Goal: Task Accomplishment & Management: Use online tool/utility

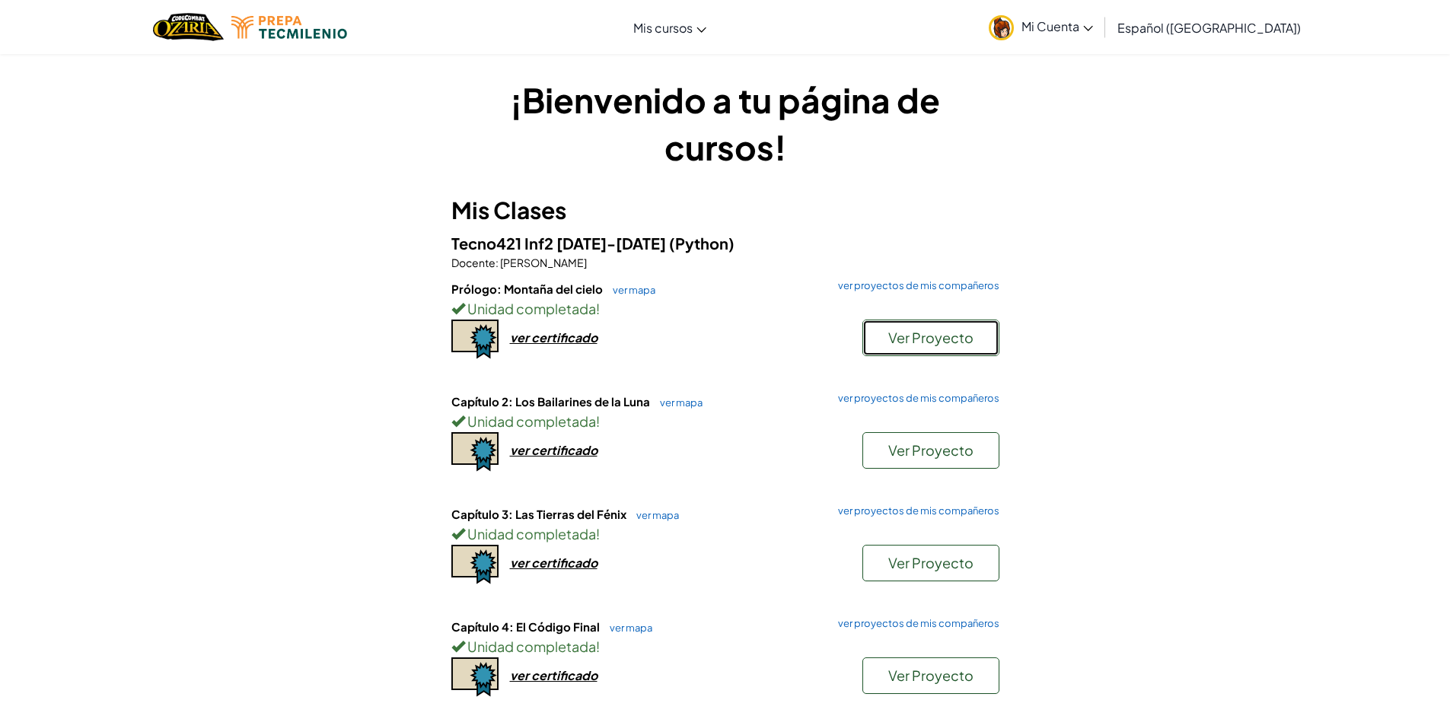
click at [920, 337] on span "Ver Proyecto" at bounding box center [930, 338] width 85 height 18
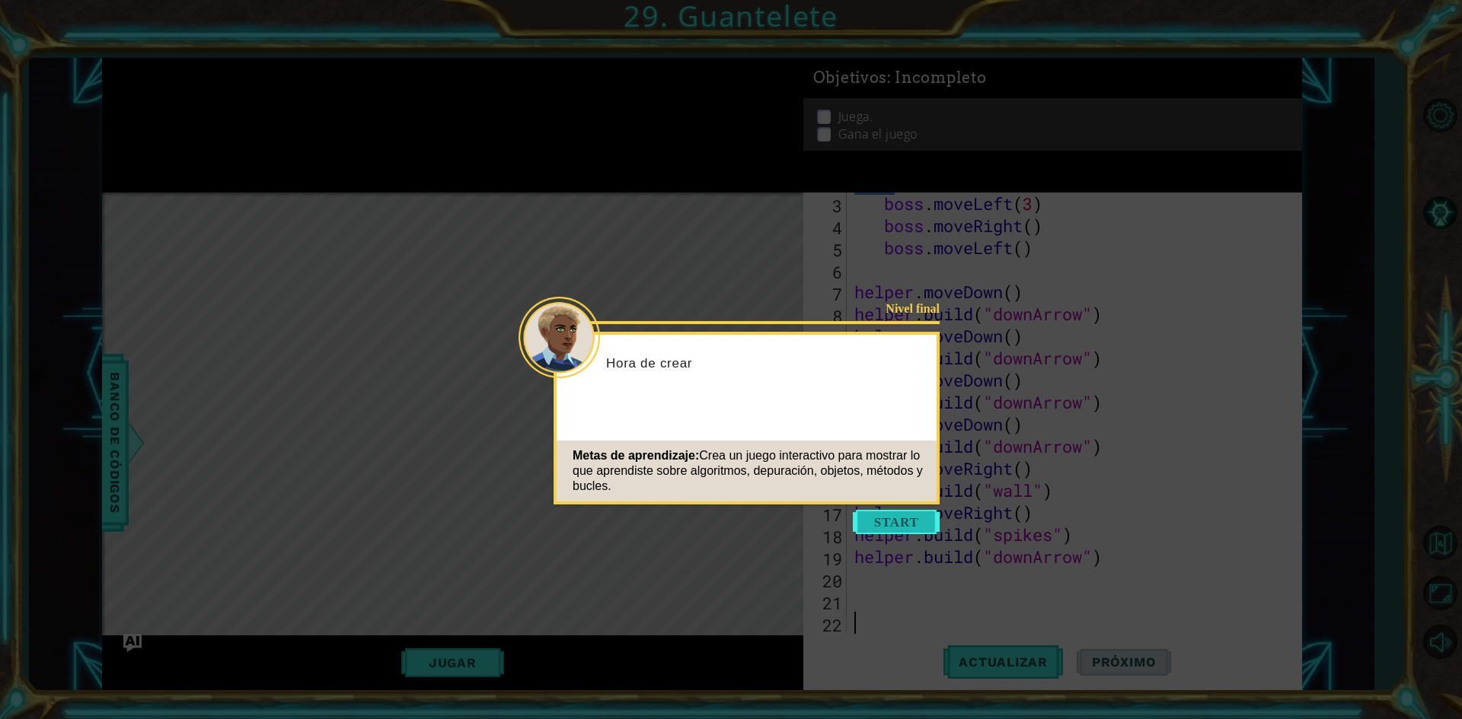
scroll to position [44, 0]
click at [894, 527] on button "Start" at bounding box center [896, 522] width 87 height 24
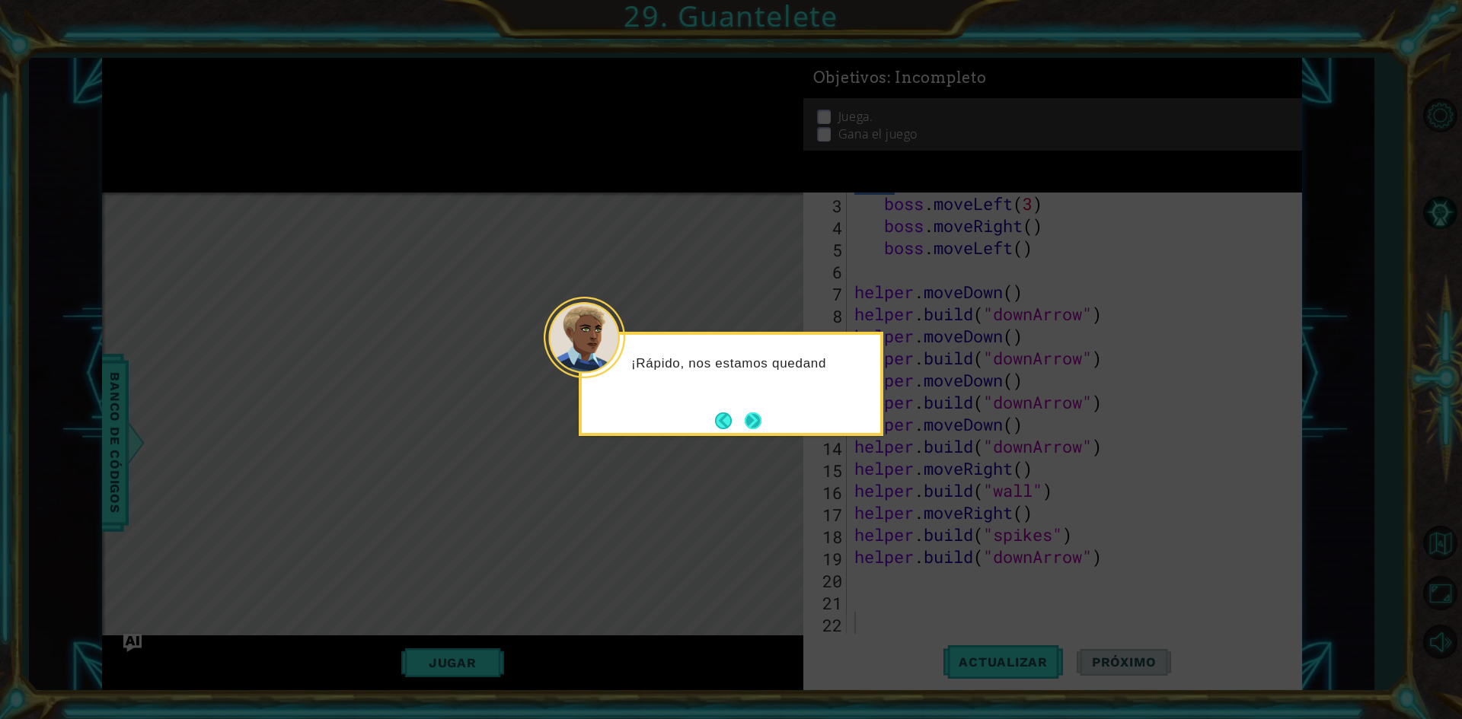
click at [744, 413] on button "Next" at bounding box center [752, 421] width 17 height 17
click at [757, 419] on button "Next" at bounding box center [752, 421] width 17 height 17
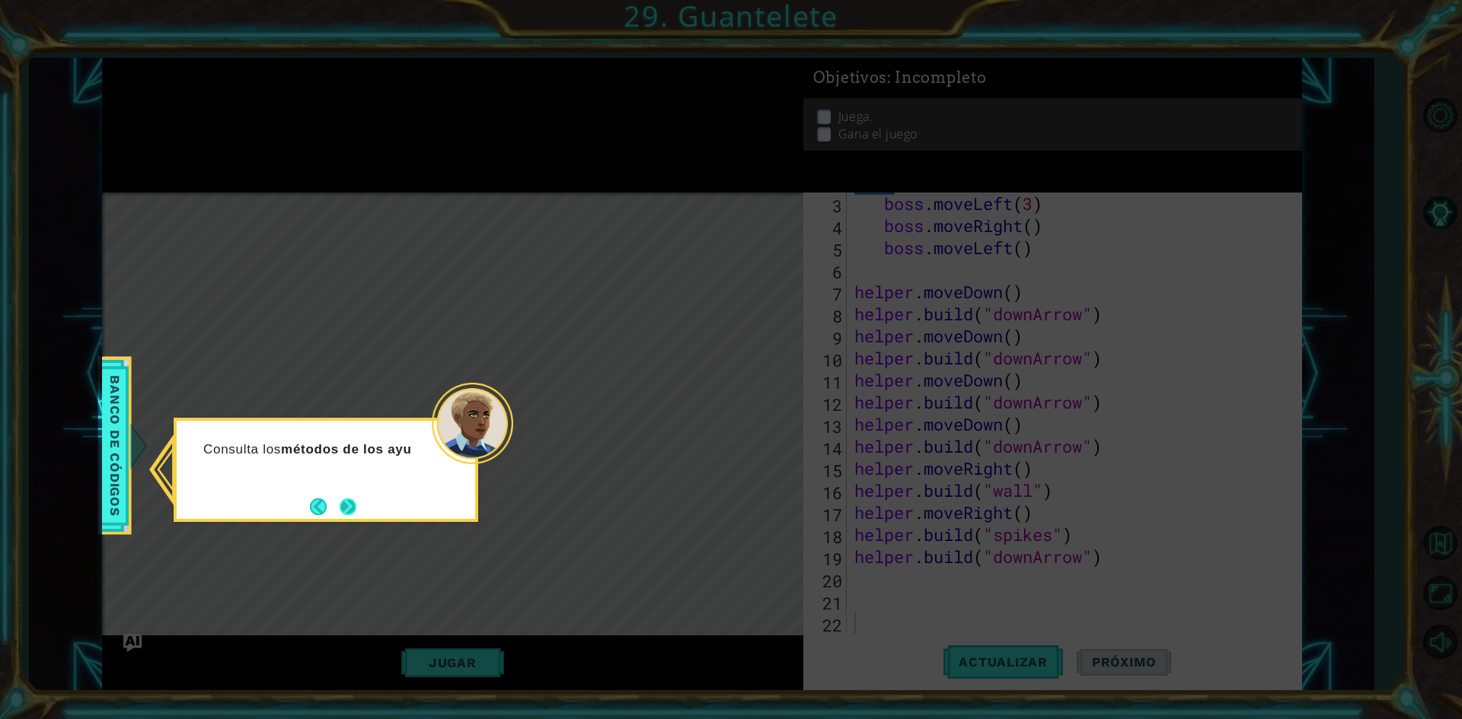
click at [346, 499] on button "Next" at bounding box center [348, 507] width 17 height 17
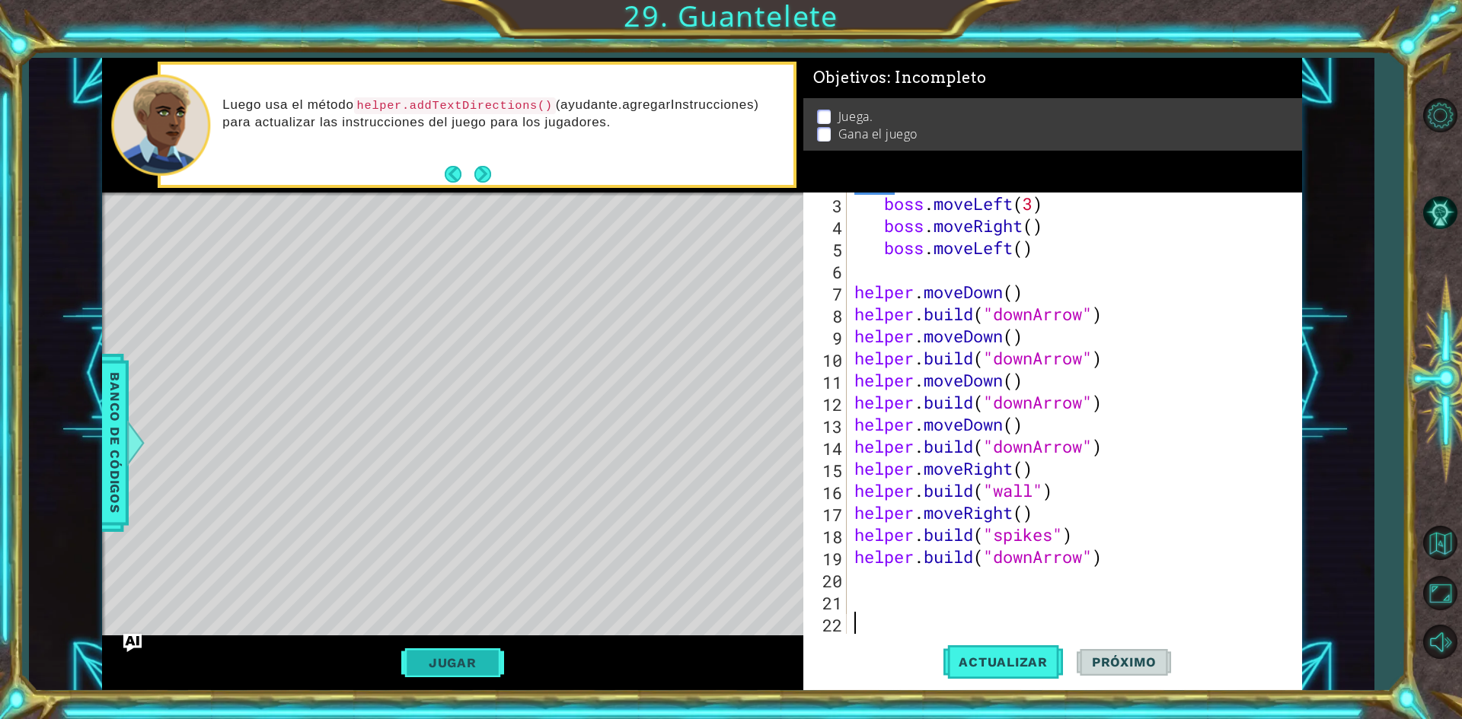
click at [454, 659] on button "Jugar" at bounding box center [452, 663] width 103 height 29
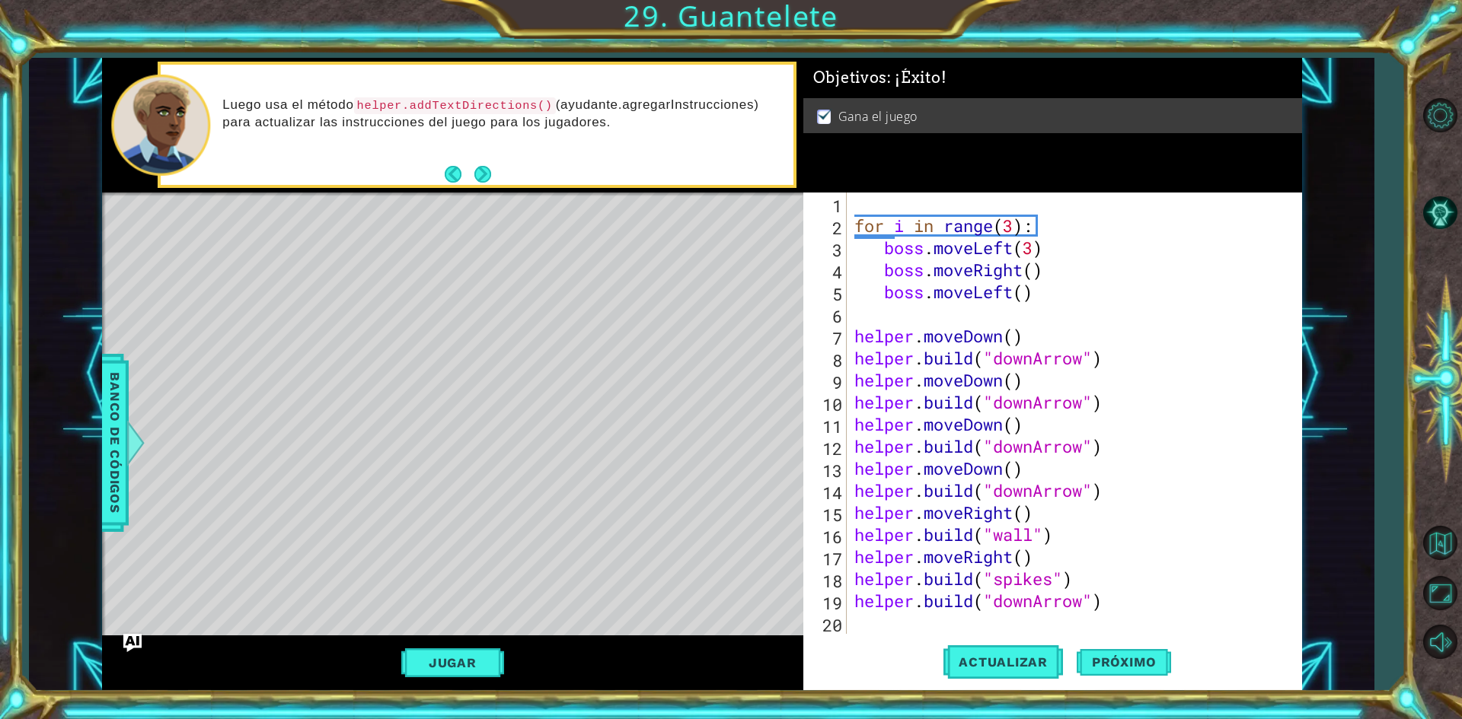
scroll to position [0, 0]
